Goal: Information Seeking & Learning: Find specific fact

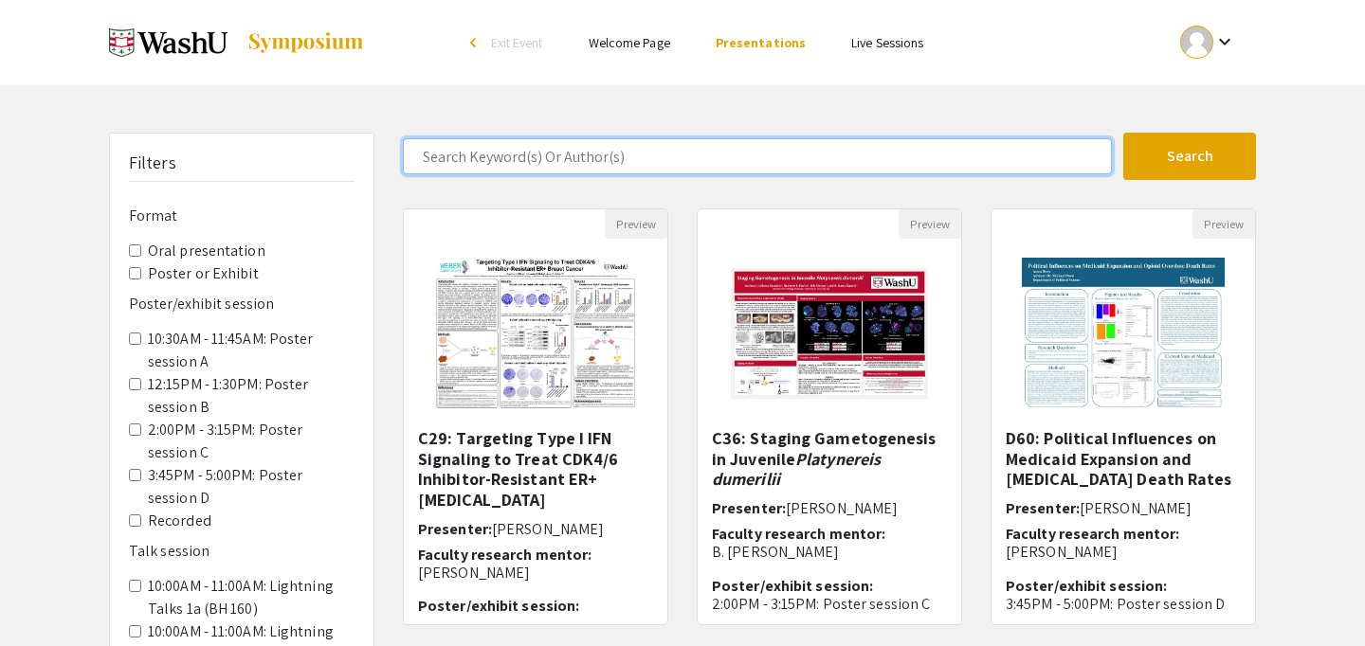
click at [572, 159] on input "Search Keyword(s) Or Author(s)" at bounding box center [757, 156] width 709 height 36
type input "lavinia"
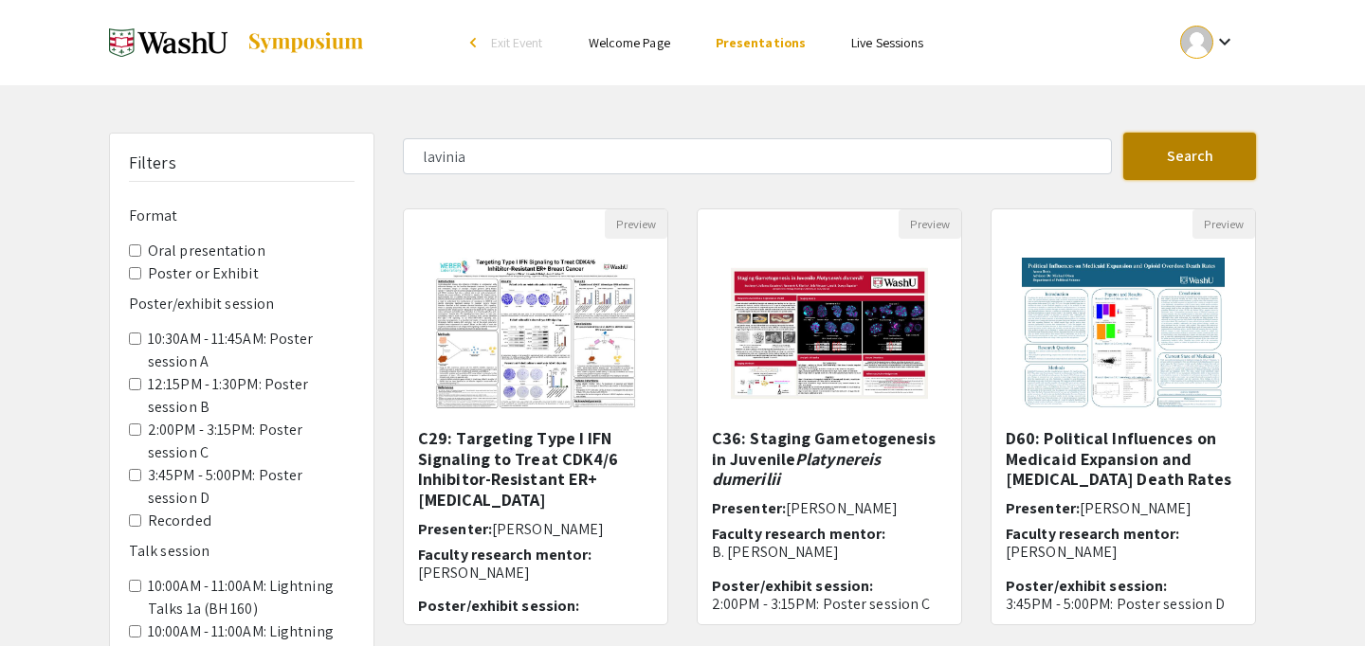
click at [1172, 170] on button "Search" at bounding box center [1189, 156] width 133 height 47
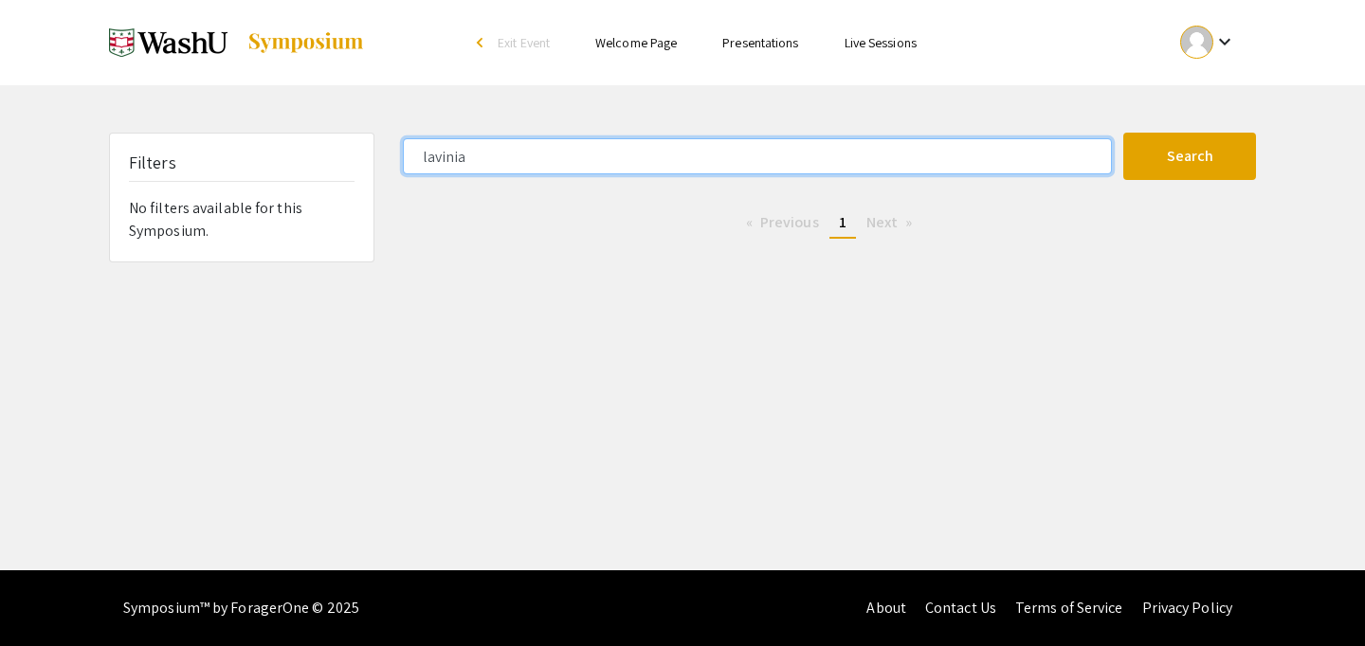
click at [482, 152] on input "lavinia" at bounding box center [757, 156] width 709 height 36
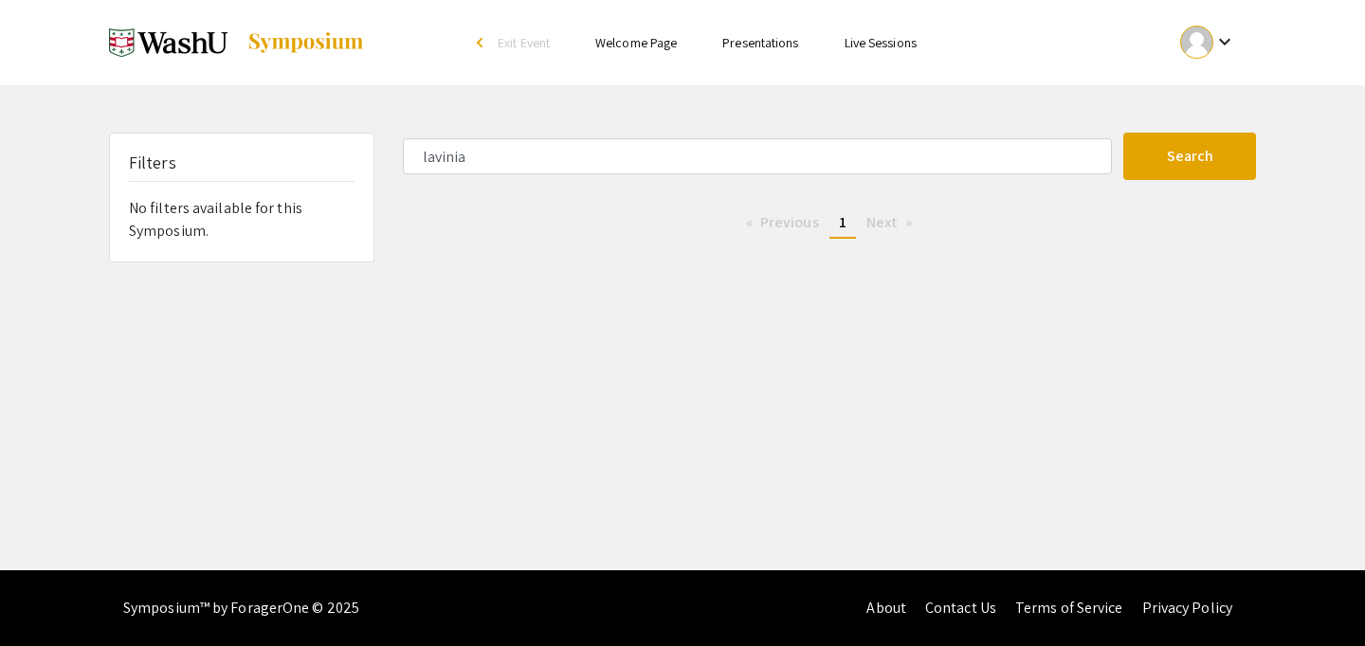
click at [464, 45] on li "arrow_back_ios Exit Event" at bounding box center [517, 42] width 109 height 23
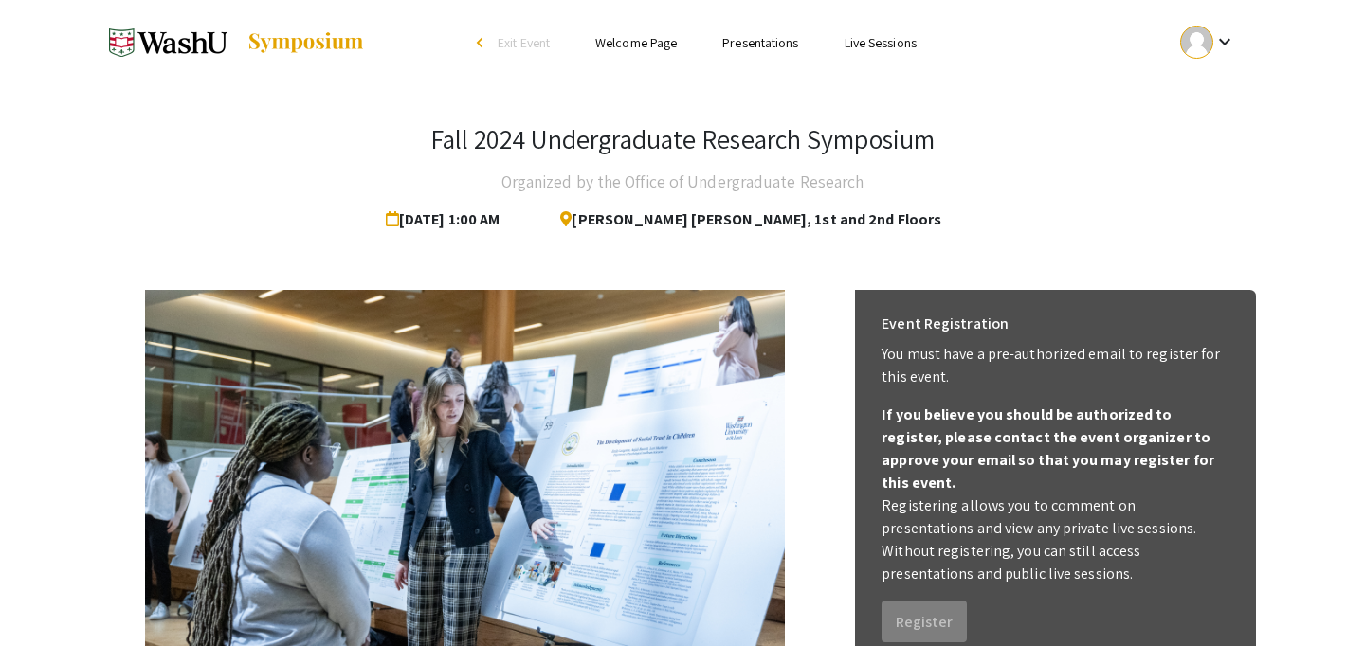
click at [757, 39] on link "Presentations" at bounding box center [760, 42] width 76 height 17
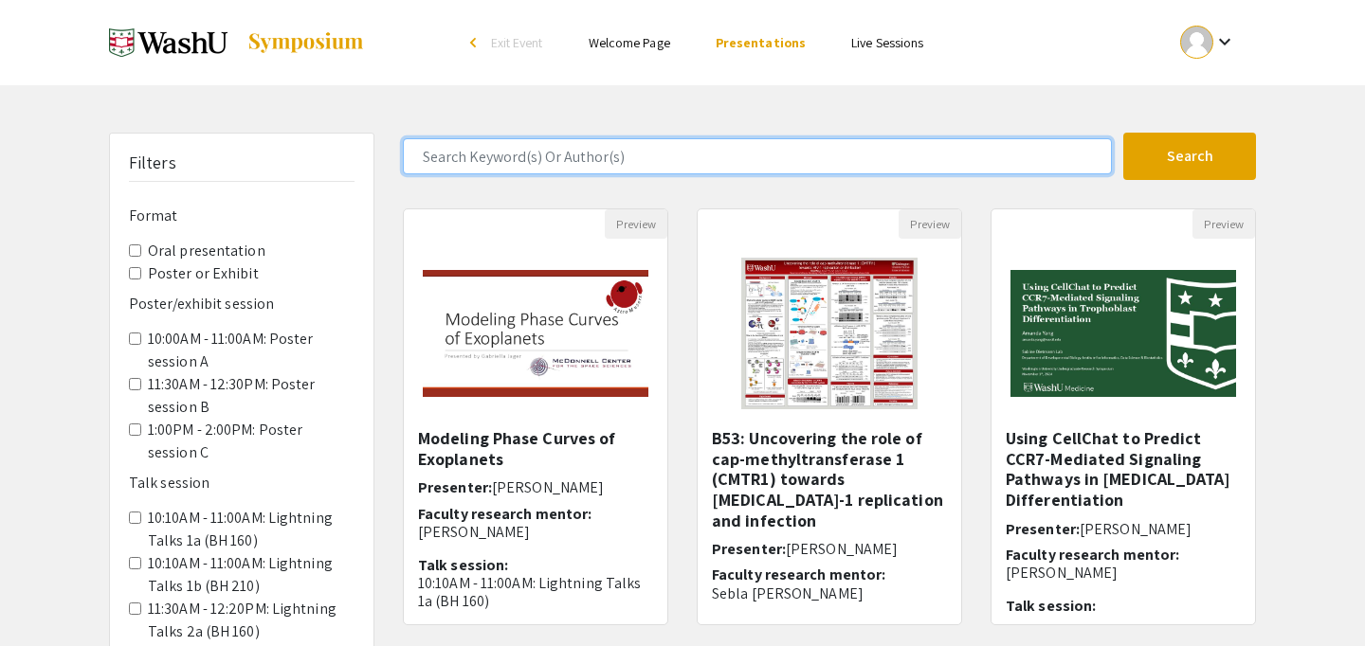
click at [707, 173] on input "Search Keyword(s) Or Author(s)" at bounding box center [757, 156] width 709 height 36
type input "lavinia"
click at [1123, 133] on button "Search" at bounding box center [1189, 156] width 133 height 47
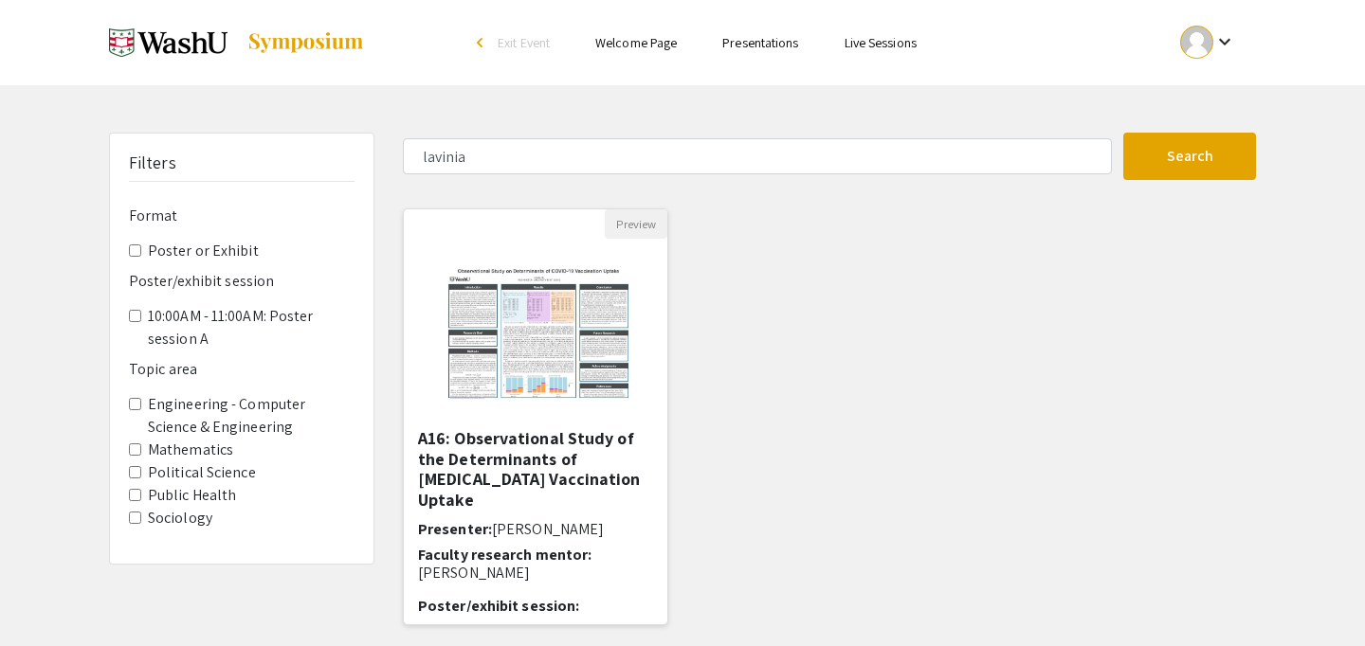
click at [558, 467] on h5 "A16: Observational Study of the Determinants of COVID-19 Vaccination Uptake" at bounding box center [535, 469] width 235 height 82
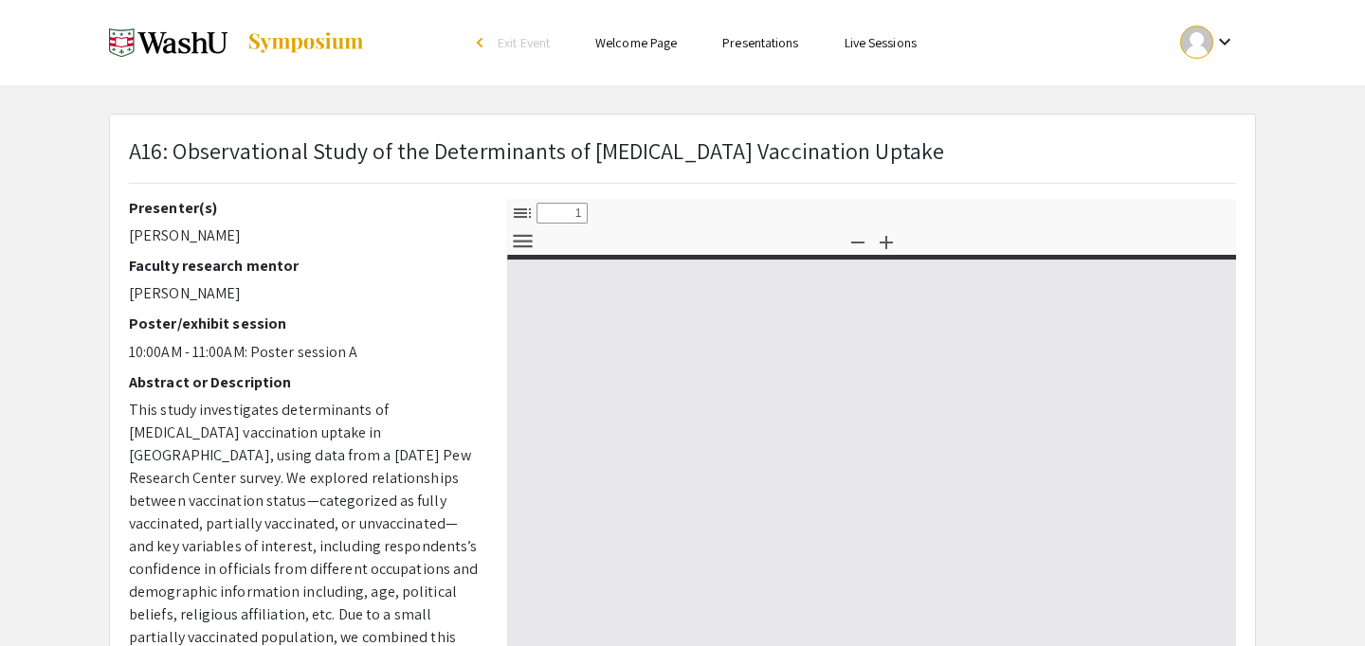
select select "custom"
type input "0"
select select "custom"
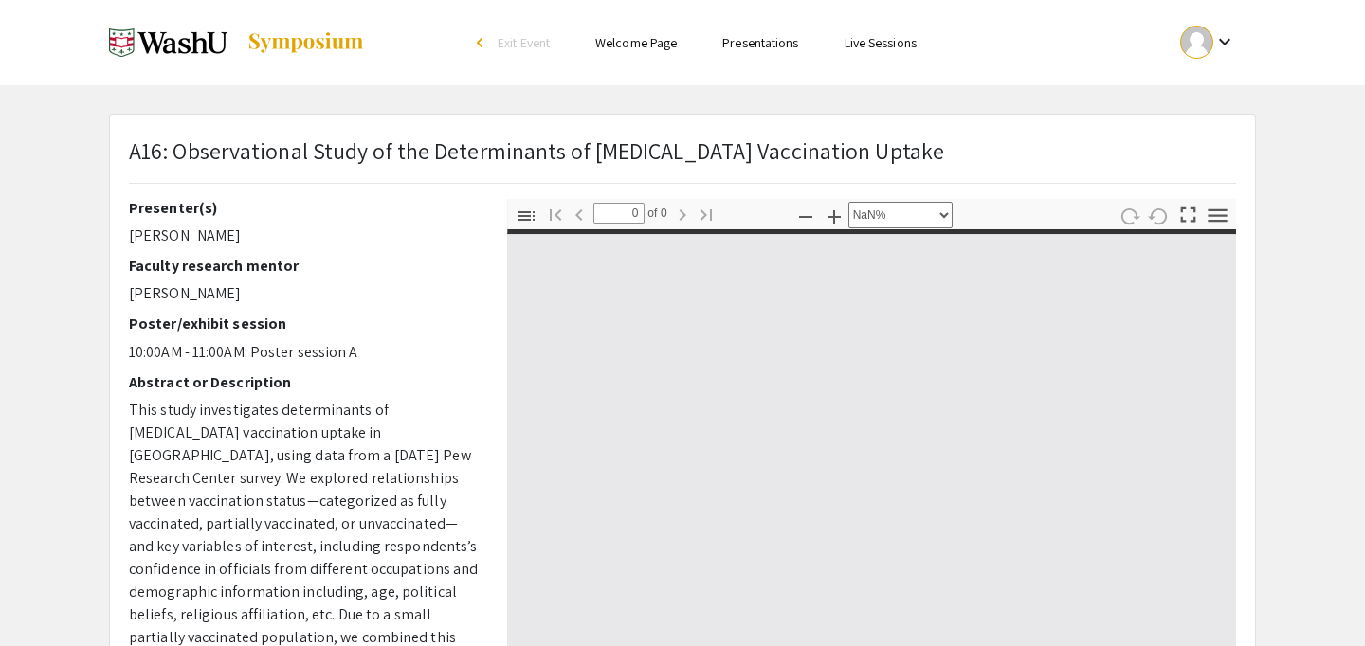
type input "1"
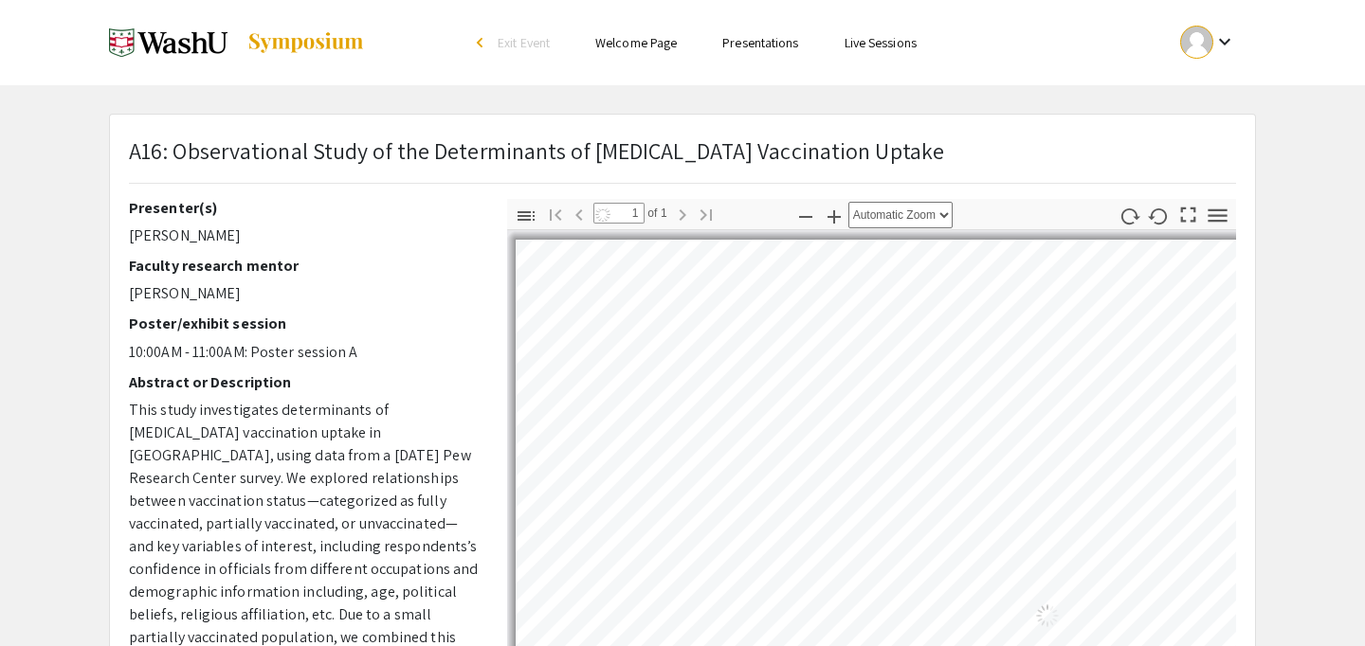
select select "auto"
